Goal: Transaction & Acquisition: Download file/media

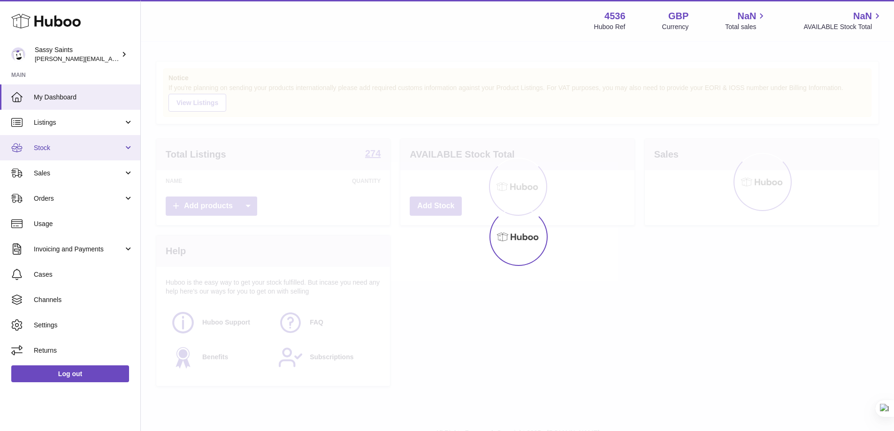
click at [52, 153] on link "Stock" at bounding box center [70, 147] width 140 height 25
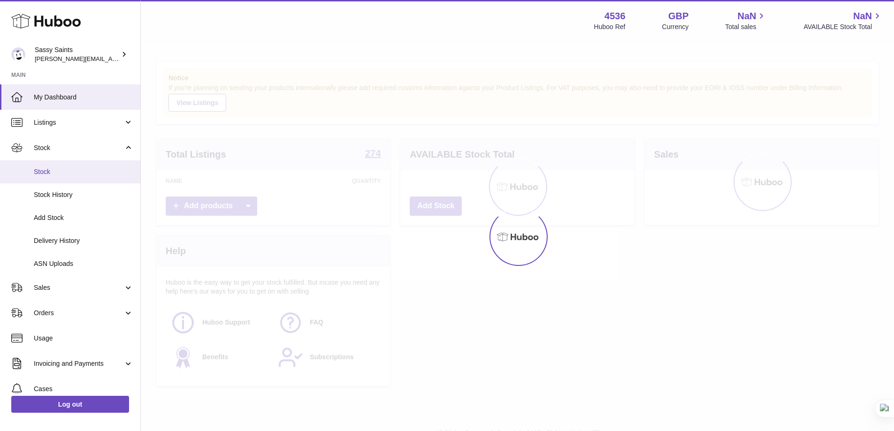
click at [48, 173] on span "Stock" at bounding box center [84, 172] width 100 height 9
click at [49, 176] on span "Stock" at bounding box center [84, 172] width 100 height 9
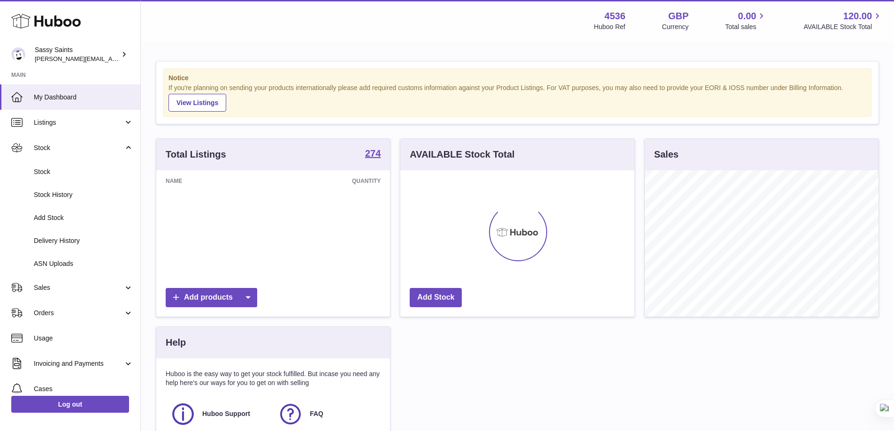
click at [516, 233] on icon at bounding box center [518, 232] width 42 height 9
click at [49, 167] on link "Stock" at bounding box center [70, 172] width 140 height 23
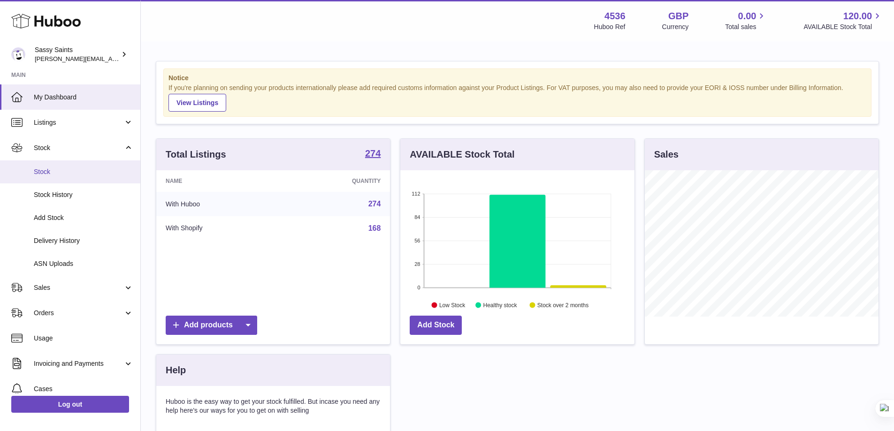
click at [65, 176] on span "Stock" at bounding box center [84, 172] width 100 height 9
click at [38, 177] on link "Stock" at bounding box center [70, 172] width 140 height 23
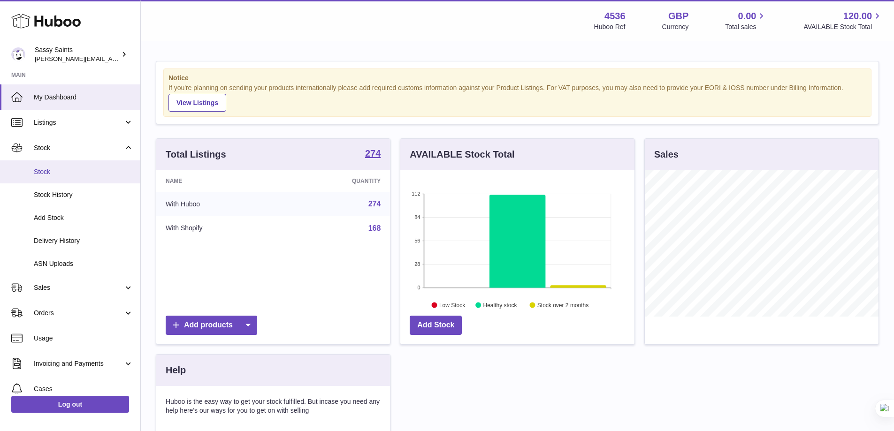
click at [38, 177] on link "Stock" at bounding box center [70, 172] width 140 height 23
click at [74, 179] on link "Stock" at bounding box center [70, 172] width 140 height 23
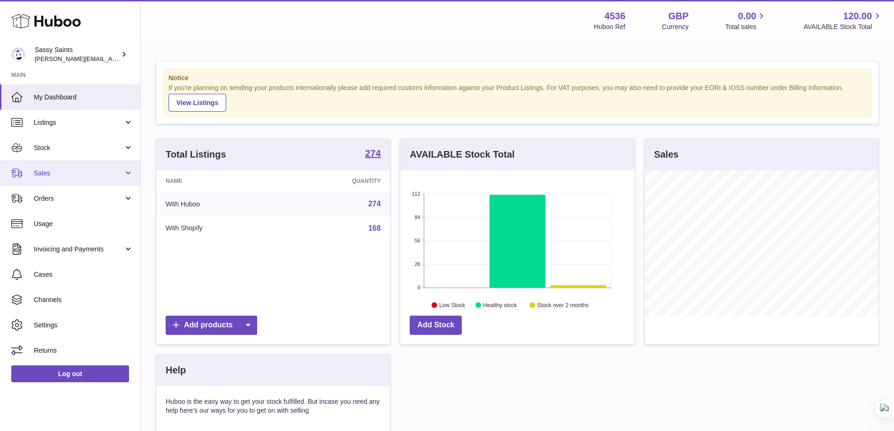
click at [55, 177] on span "Sales" at bounding box center [79, 173] width 90 height 9
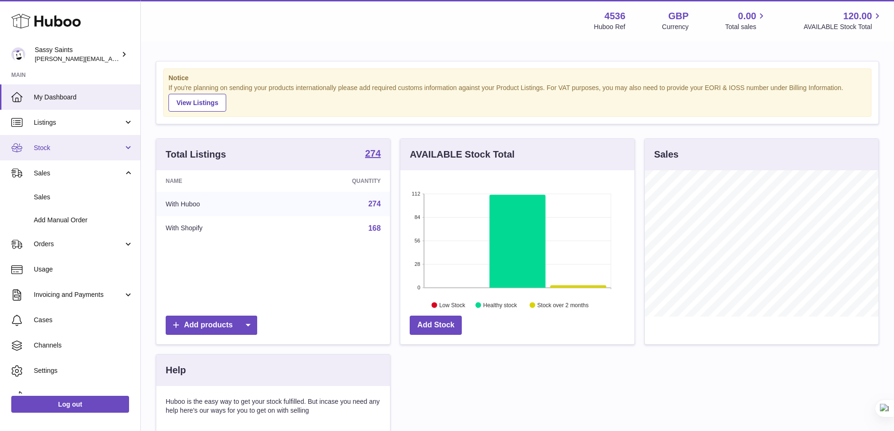
scroll to position [469248, 469161]
click at [60, 152] on span "Stock" at bounding box center [79, 148] width 90 height 9
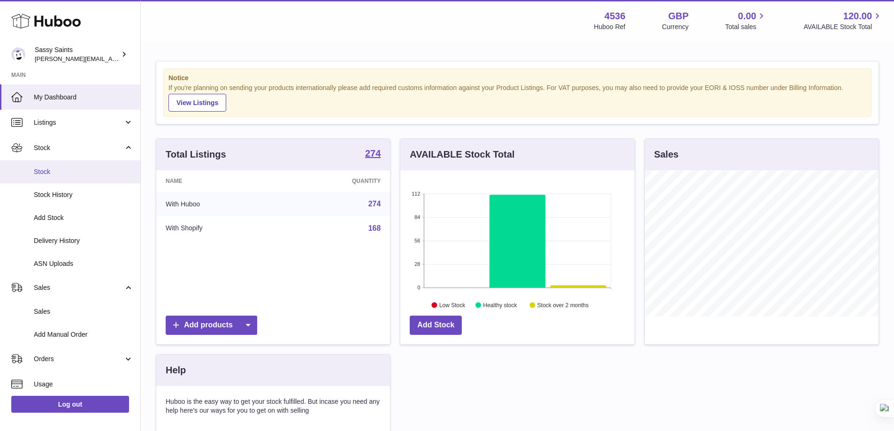
click at [55, 178] on link "Stock" at bounding box center [70, 172] width 140 height 23
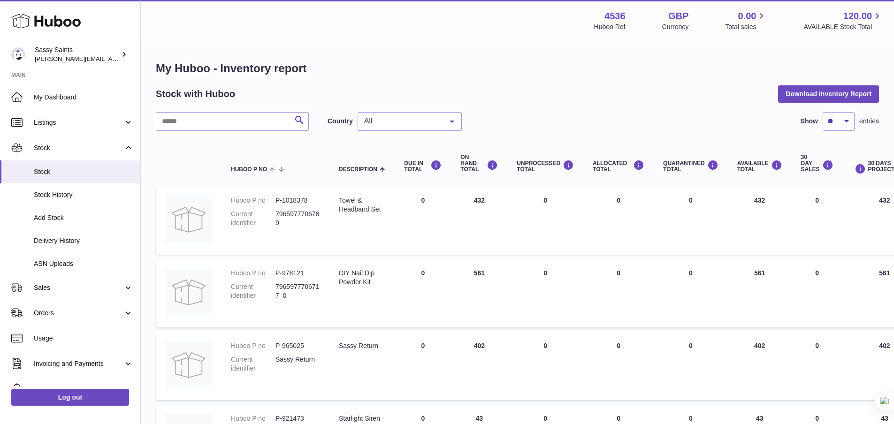
drag, startPoint x: 755, startPoint y: 105, endPoint x: 772, endPoint y: 105, distance: 16.9
click at [809, 96] on button "Download Inventory Report" at bounding box center [828, 93] width 101 height 17
